Goal: Task Accomplishment & Management: Manage account settings

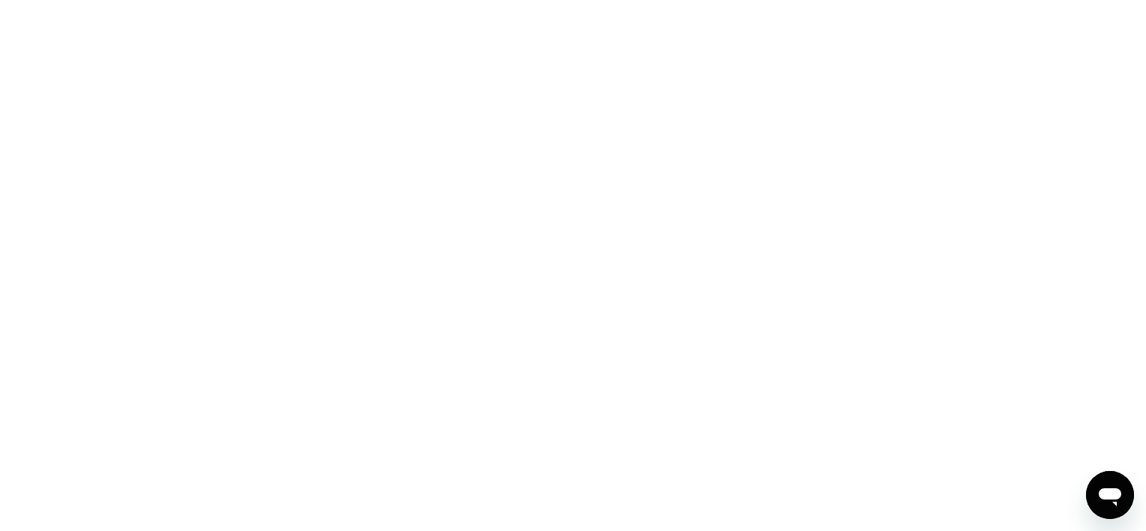
click at [349, 99] on div at bounding box center [573, 265] width 1146 height 531
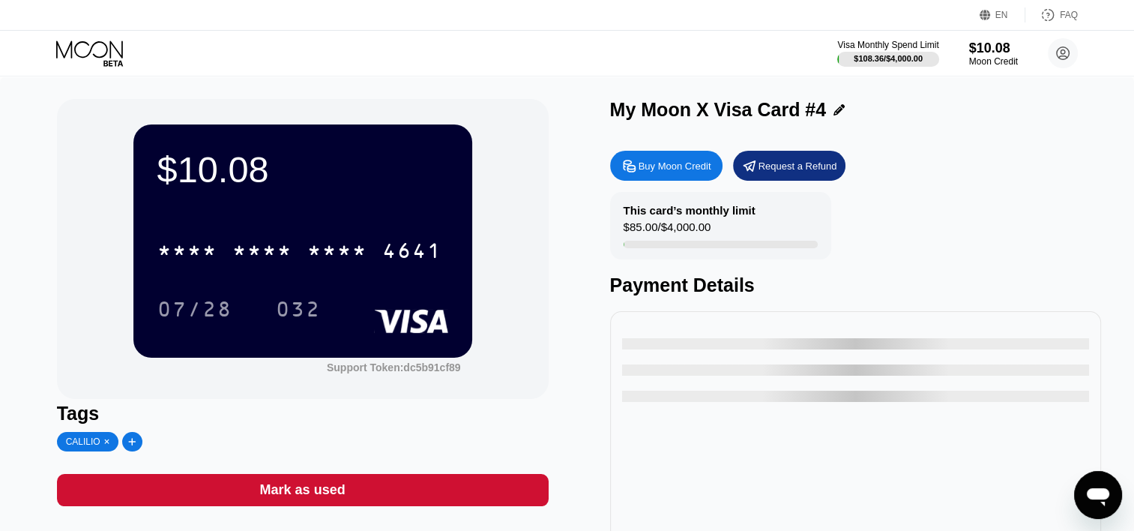
click at [101, 56] on icon at bounding box center [89, 48] width 67 height 17
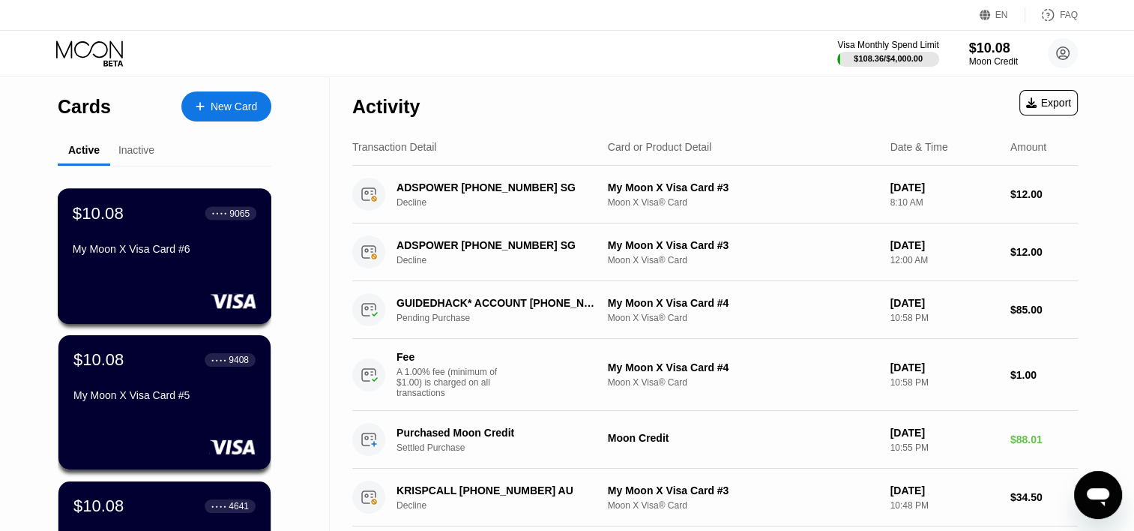
click at [157, 166] on div "$10.08 ● ● ● ● 9065 My Moon X Visa Card #6 $10.08 ● ● ● ● 9408 My Moon X Visa C…" at bounding box center [165, 480] width 214 height 628
click at [193, 271] on div "$10.08 ● ● ● ● 9065 My Moon X Visa Card #6" at bounding box center [164, 256] width 212 height 134
